Goal: Find specific page/section: Find specific page/section

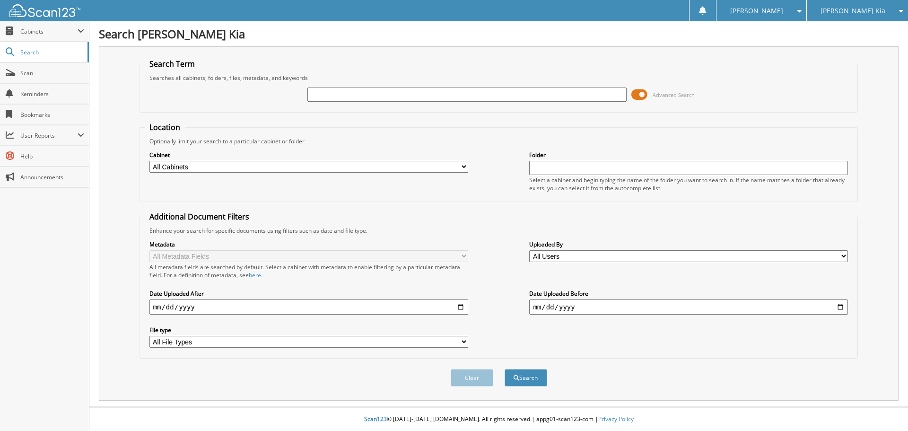
click at [332, 95] on input "text" at bounding box center [467, 95] width 319 height 14
type input "498399"
click at [505, 369] on button "Search" at bounding box center [526, 378] width 43 height 18
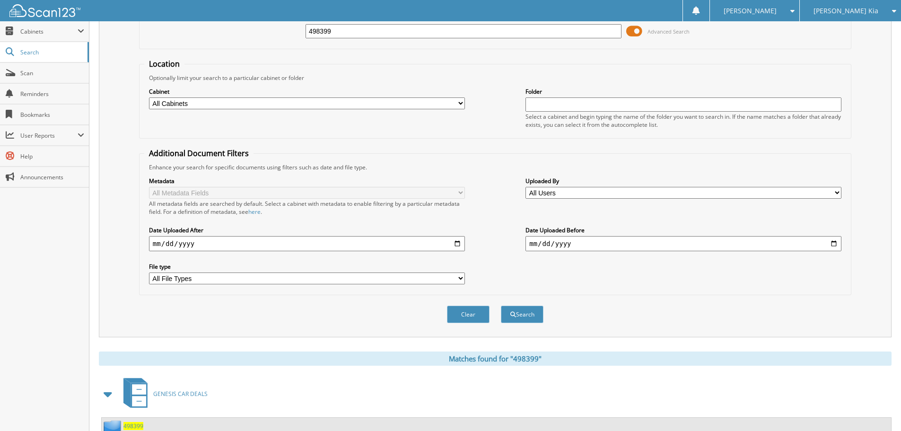
scroll to position [237, 0]
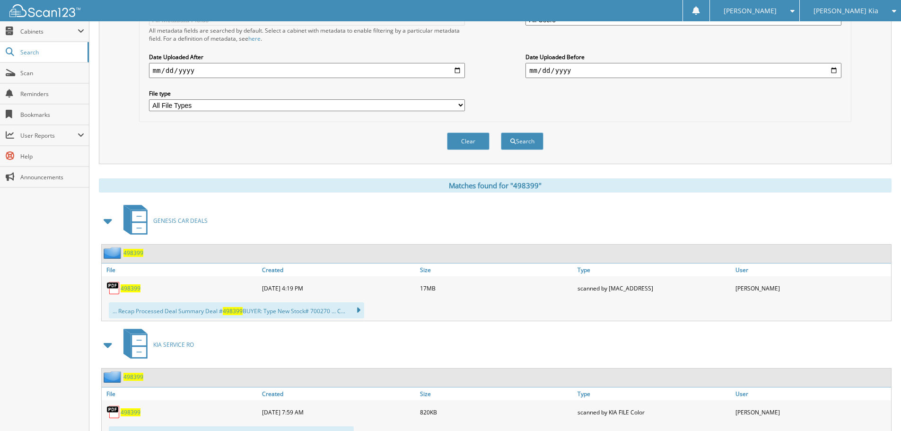
click at [136, 288] on span "498399" at bounding box center [131, 288] width 20 height 8
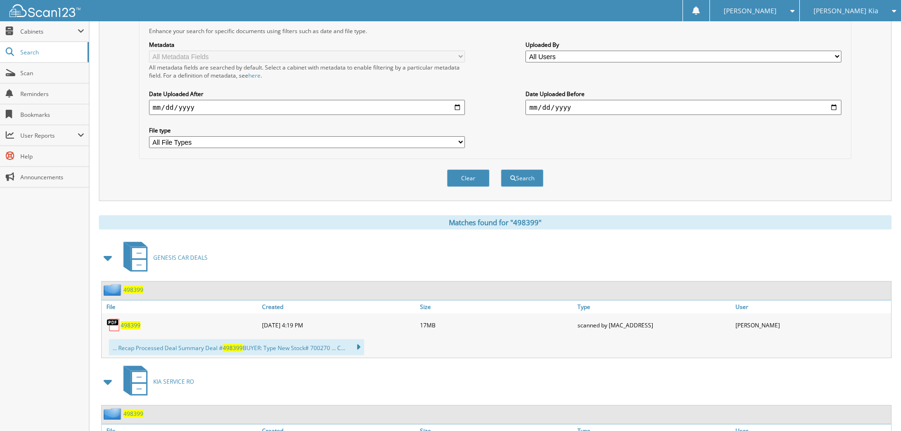
scroll to position [0, 0]
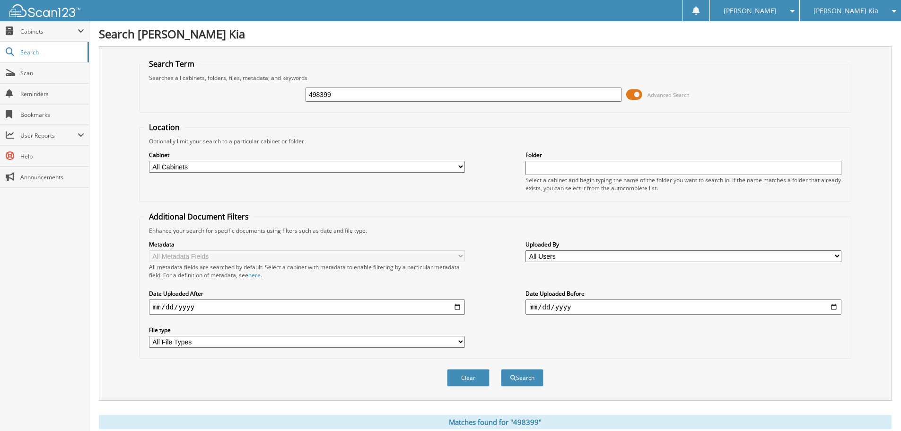
drag, startPoint x: 342, startPoint y: 91, endPoint x: 137, endPoint y: 90, distance: 204.9
click at [139, 90] on fieldset "Search Term Searches all cabinets, folders, files, metadata, and keywords 49839…" at bounding box center [495, 86] width 713 height 54
type input "468546"
click at [501, 369] on button "Search" at bounding box center [522, 378] width 43 height 18
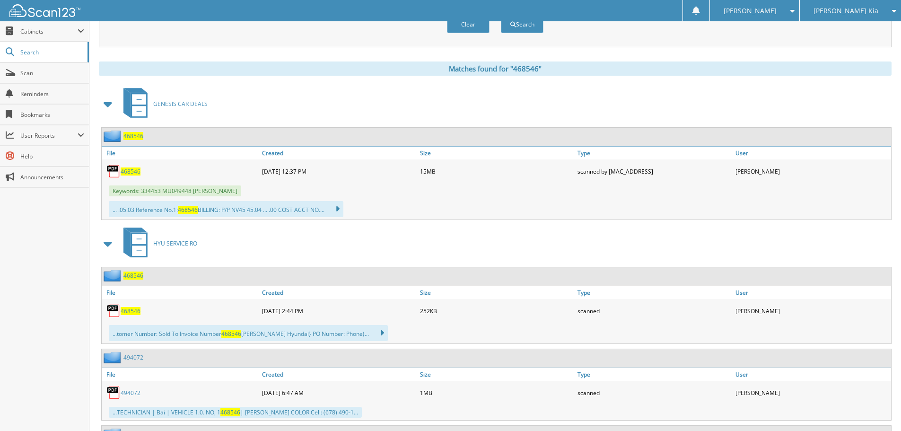
scroll to position [331, 0]
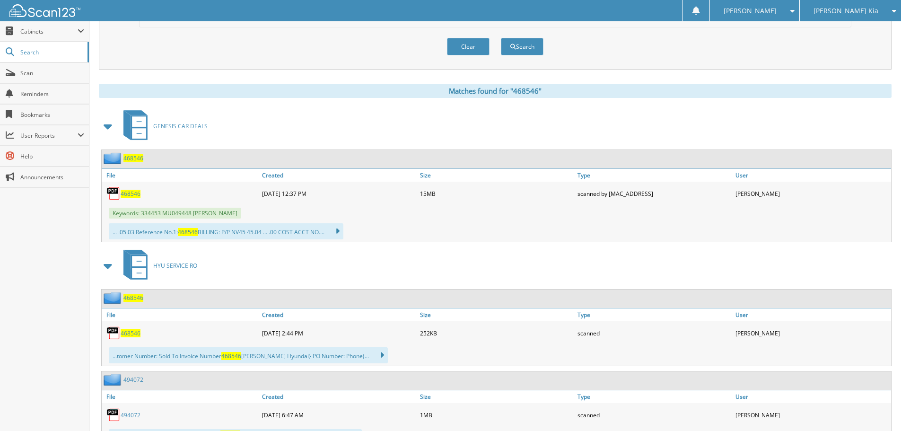
click at [127, 191] on span "468546" at bounding box center [131, 194] width 20 height 8
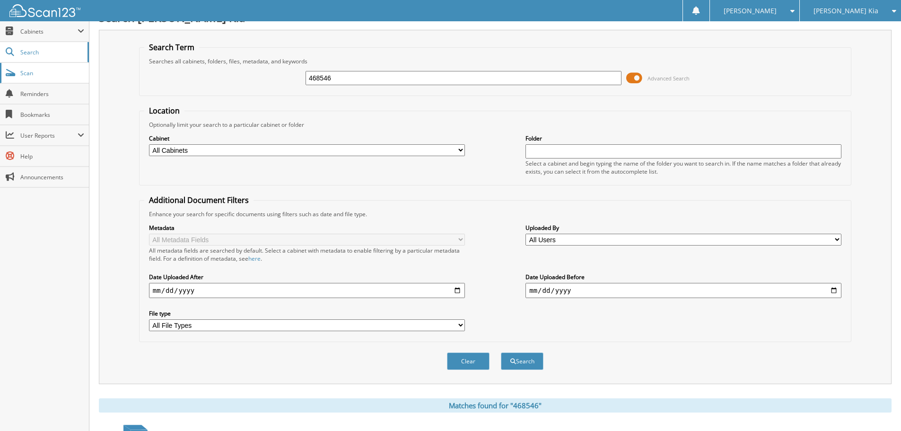
scroll to position [0, 0]
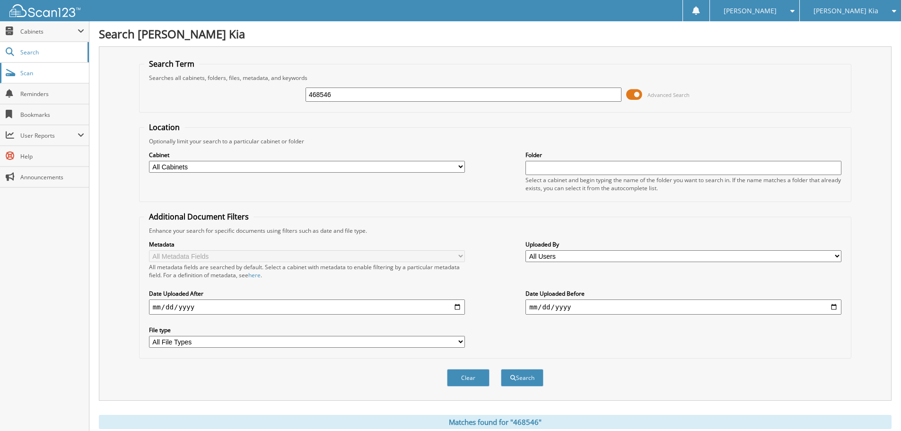
click at [27, 76] on span "Scan" at bounding box center [52, 73] width 64 height 8
